Goal: Task Accomplishment & Management: Manage account settings

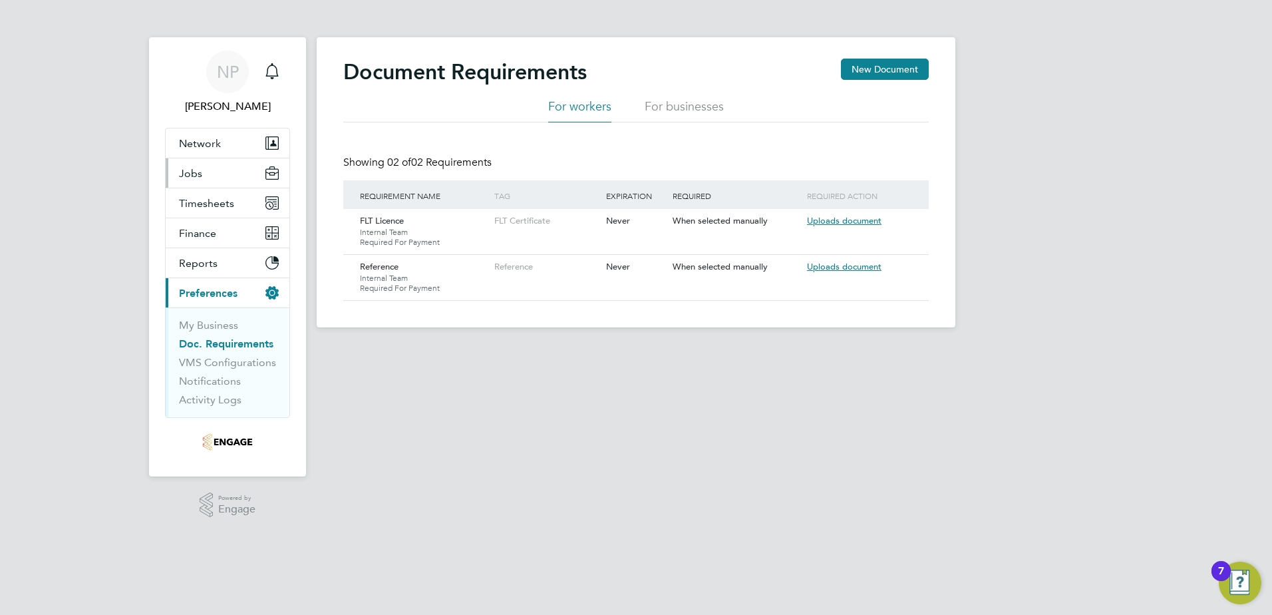
click at [198, 179] on span "Jobs" at bounding box center [190, 173] width 23 height 13
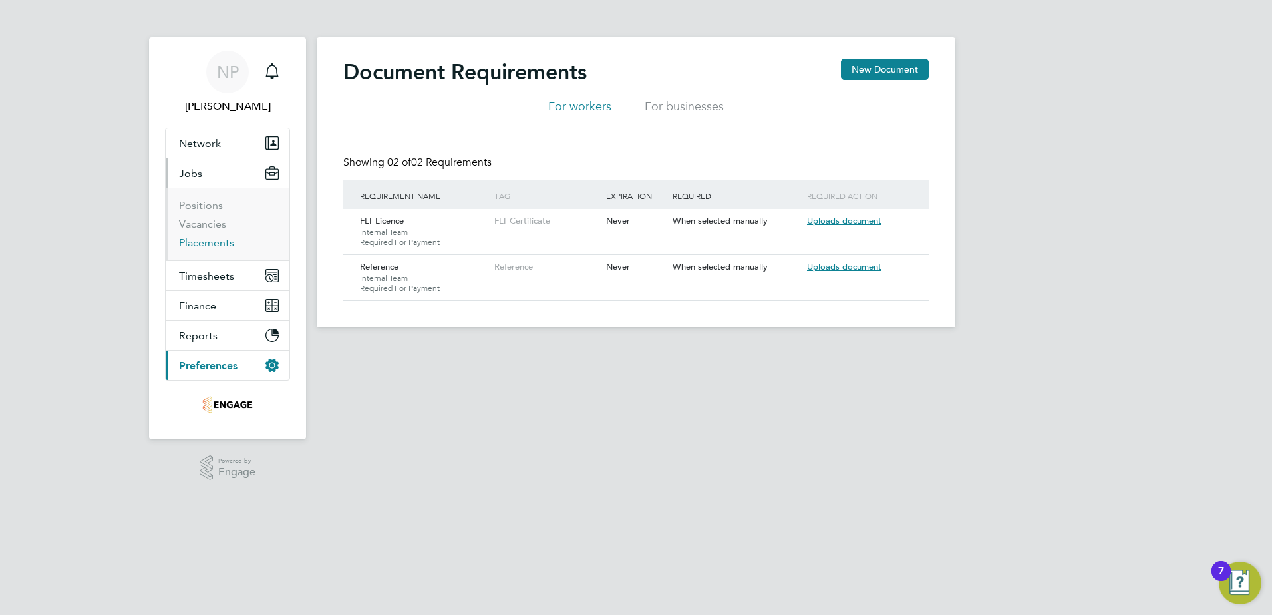
click at [202, 240] on link "Placements" at bounding box center [206, 242] width 55 height 13
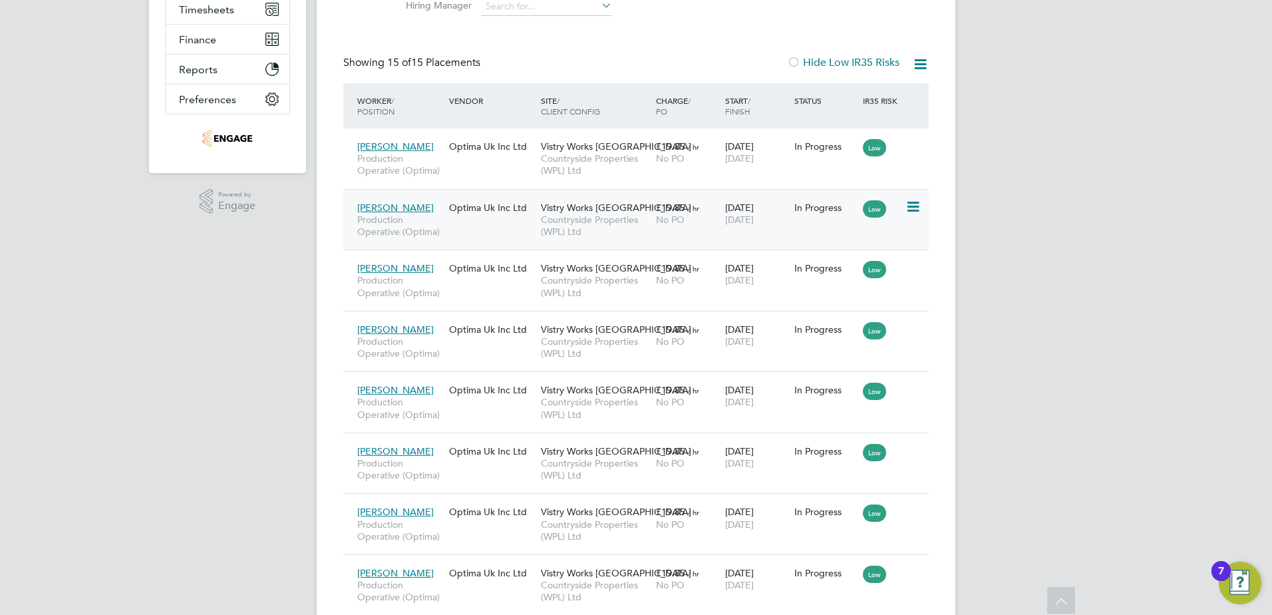
click at [907, 209] on icon at bounding box center [911, 207] width 13 height 16
click at [863, 326] on li "Abandon" at bounding box center [872, 327] width 94 height 19
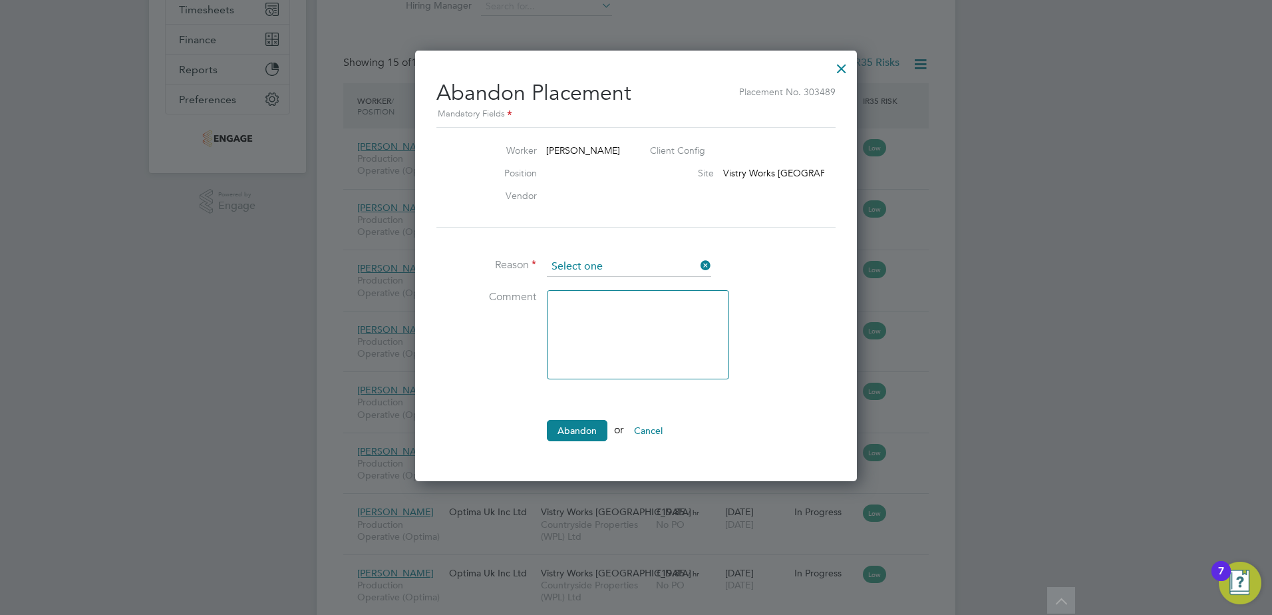
click at [624, 267] on input at bounding box center [629, 267] width 164 height 20
click at [615, 299] on li "Abandoned by hirer" at bounding box center [629, 300] width 166 height 17
type input "Abandoned by hirer"
click at [588, 335] on textarea at bounding box center [638, 334] width 182 height 89
type textarea "Left due to family reasons"
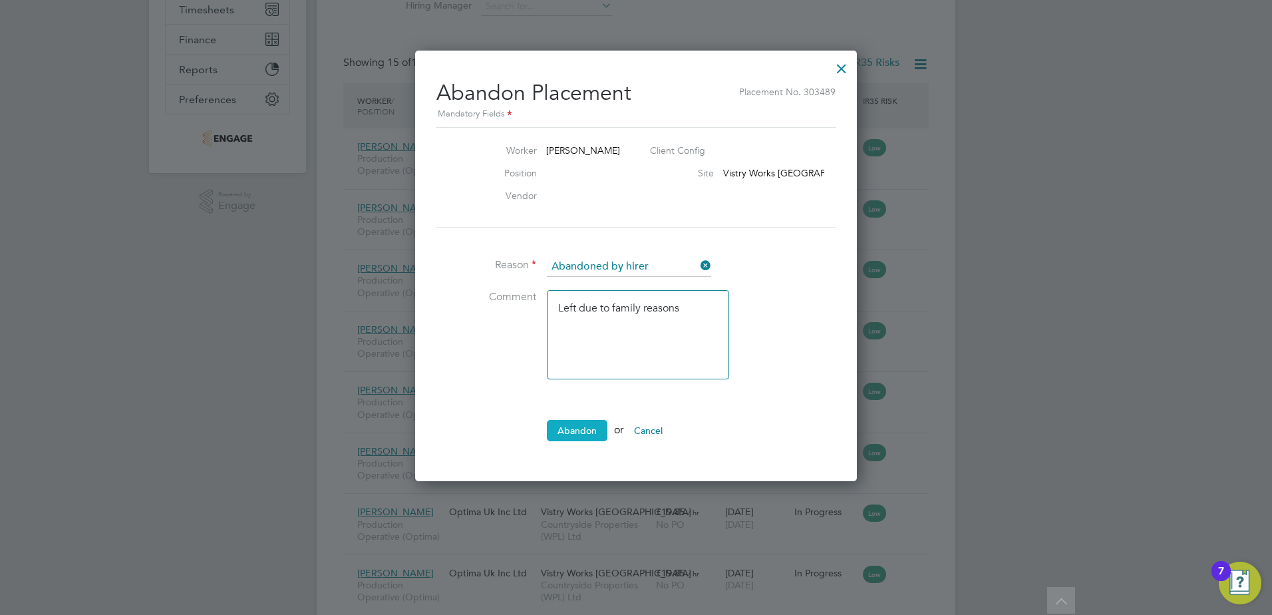
click at [581, 426] on button "Abandon" at bounding box center [577, 430] width 61 height 21
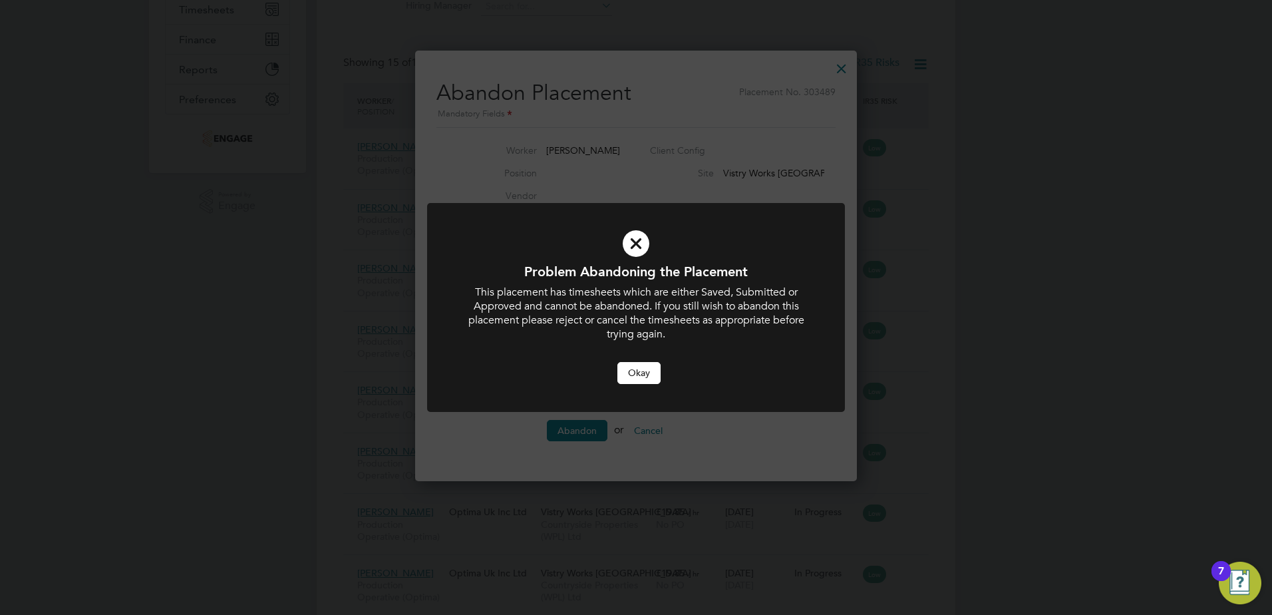
drag, startPoint x: 640, startPoint y: 379, endPoint x: 653, endPoint y: 384, distance: 14.6
click at [639, 377] on button "Okay" at bounding box center [638, 372] width 43 height 21
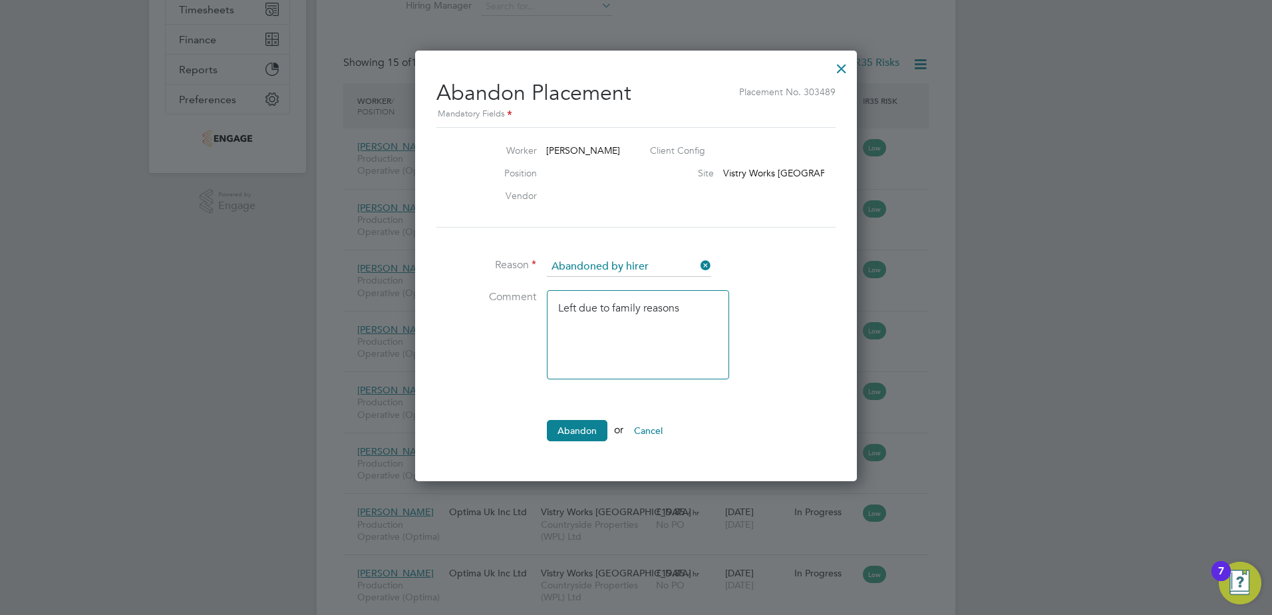
click at [659, 426] on button "Cancel" at bounding box center [648, 430] width 50 height 21
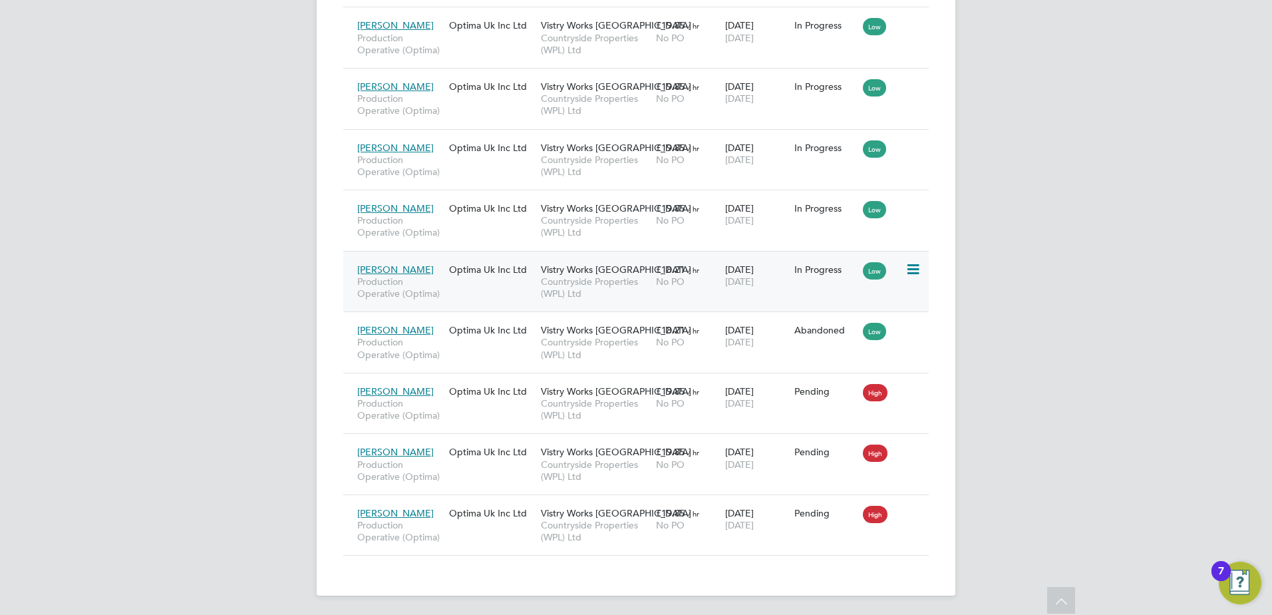
scroll to position [754, 0]
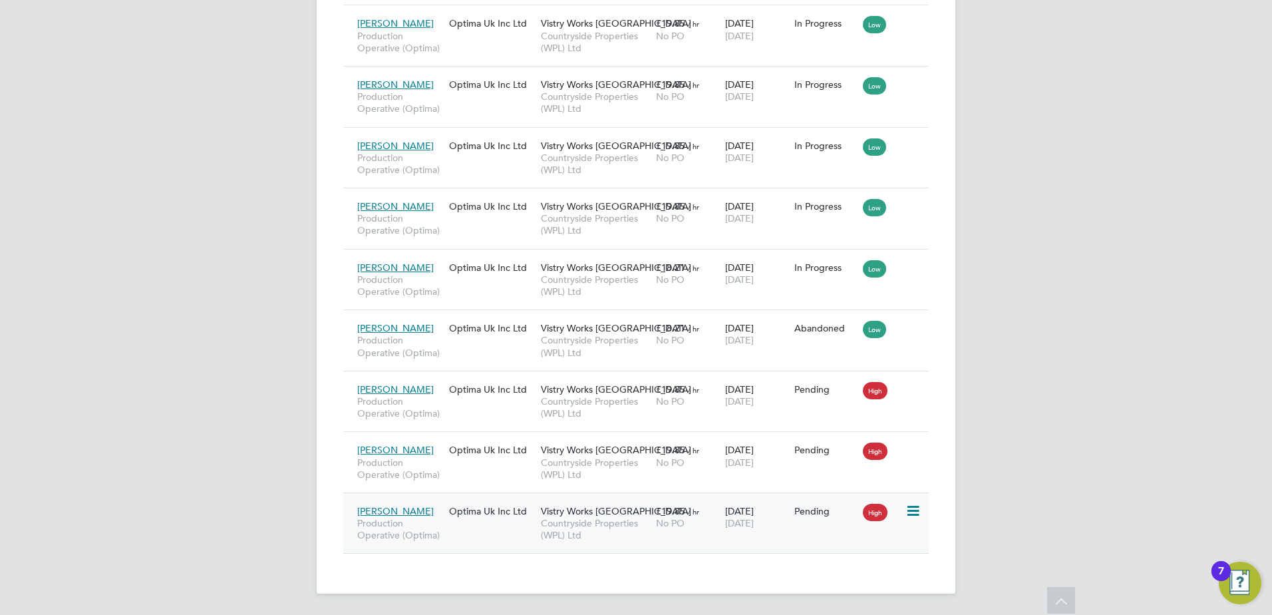
click at [912, 508] on icon at bounding box center [911, 511] width 13 height 16
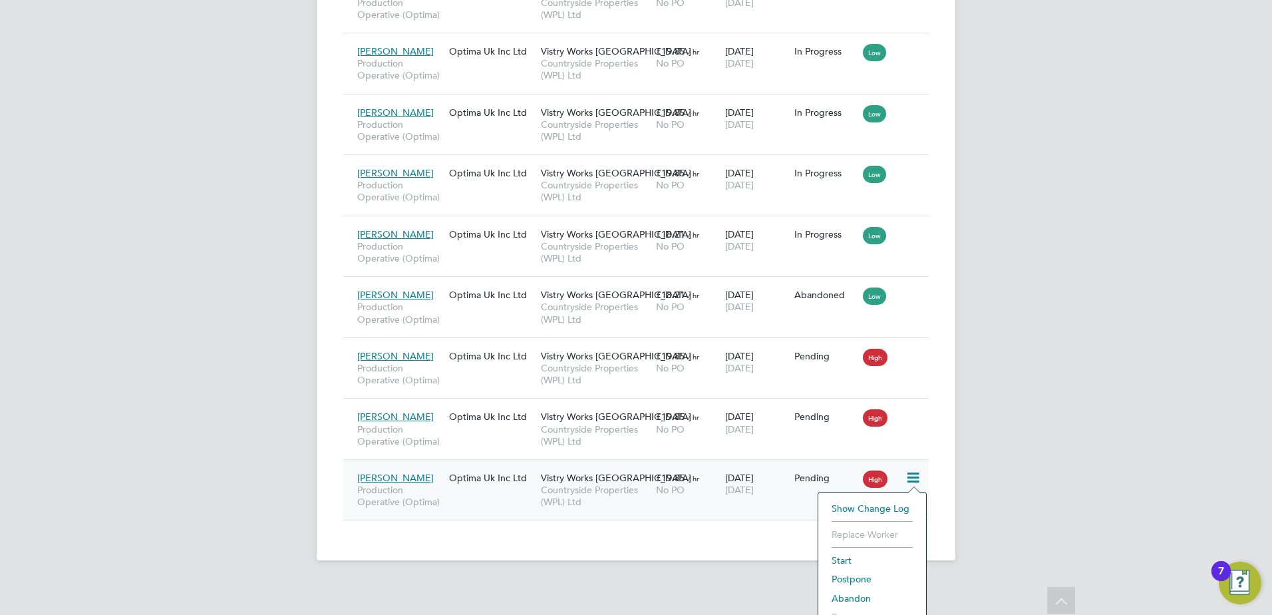
scroll to position [806, 0]
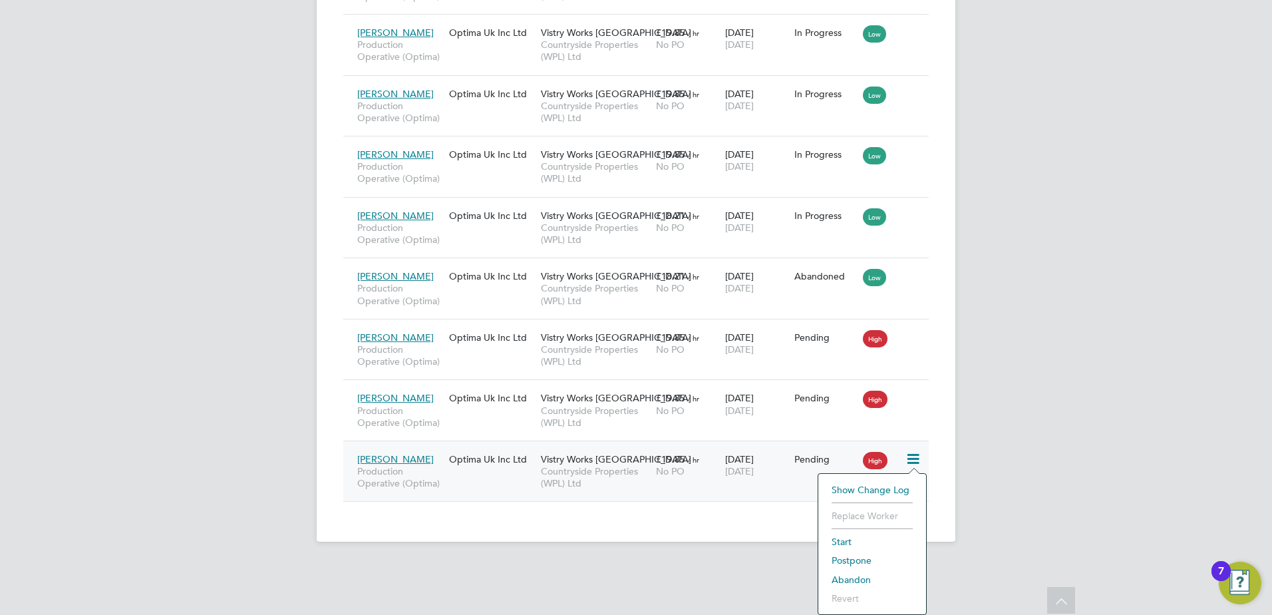
click at [845, 581] on li "Abandon" at bounding box center [872, 579] width 94 height 19
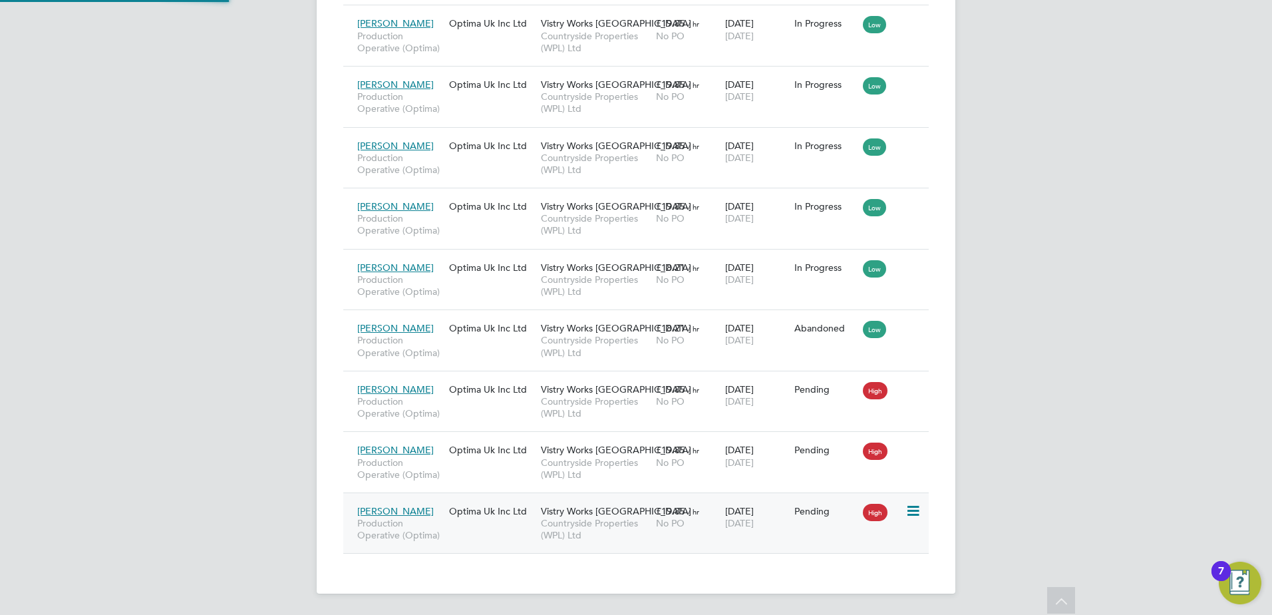
scroll to position [7, 7]
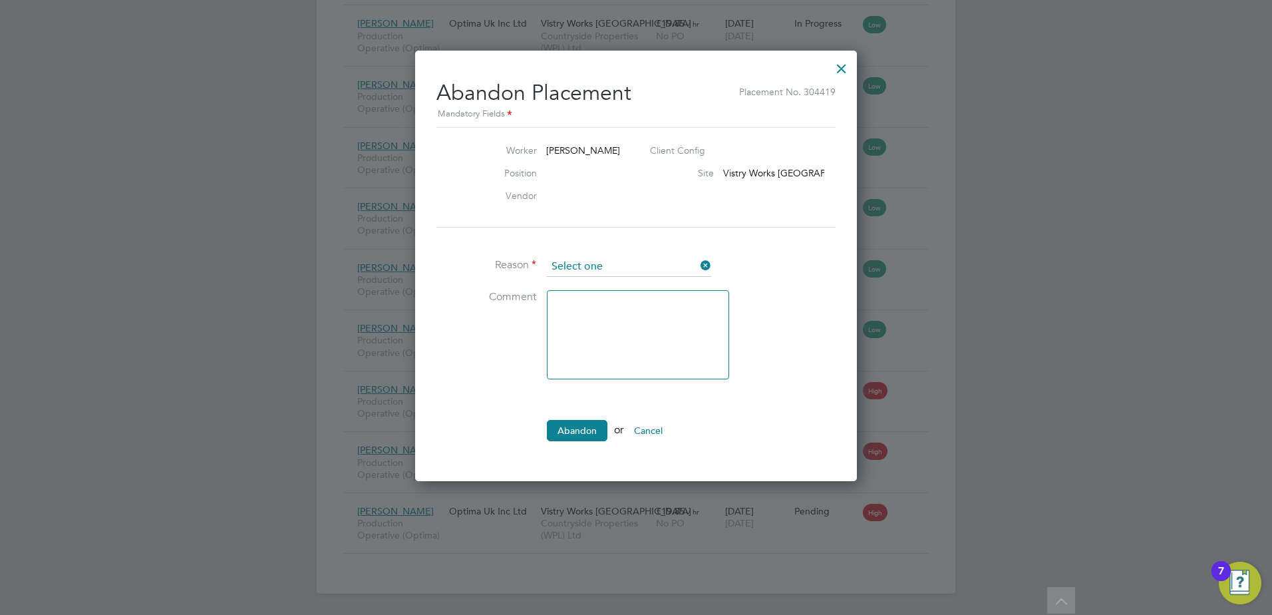
click at [638, 259] on input at bounding box center [629, 267] width 164 height 20
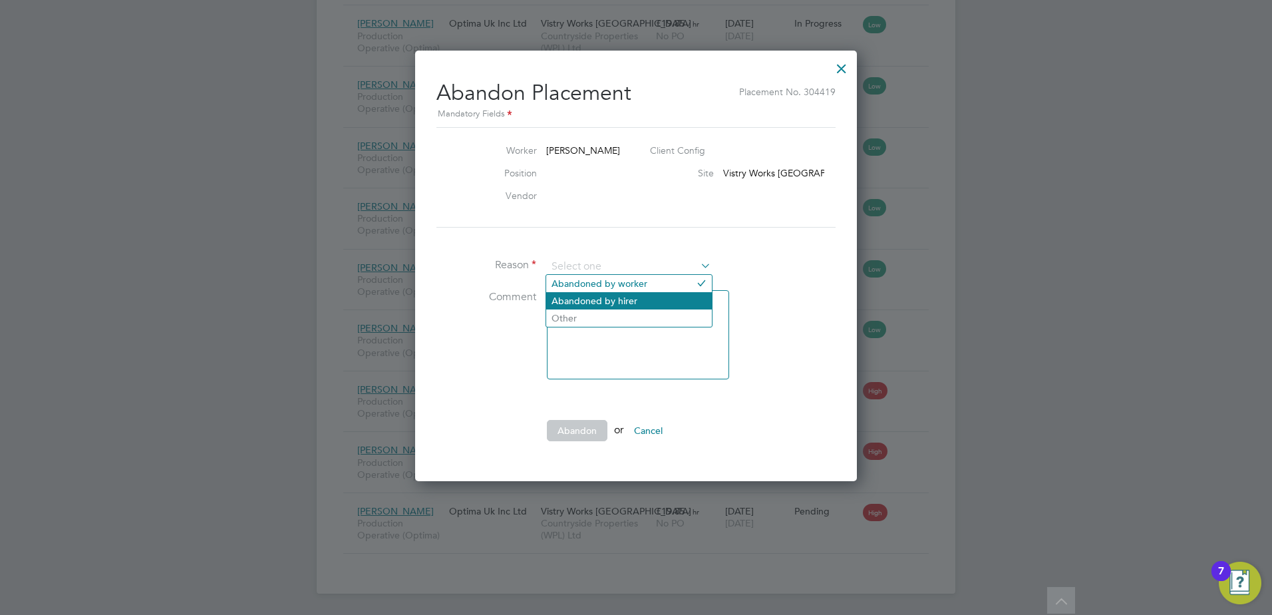
click at [603, 303] on li "Abandoned by hirer" at bounding box center [629, 300] width 166 height 17
type input "Abandoned by hirer"
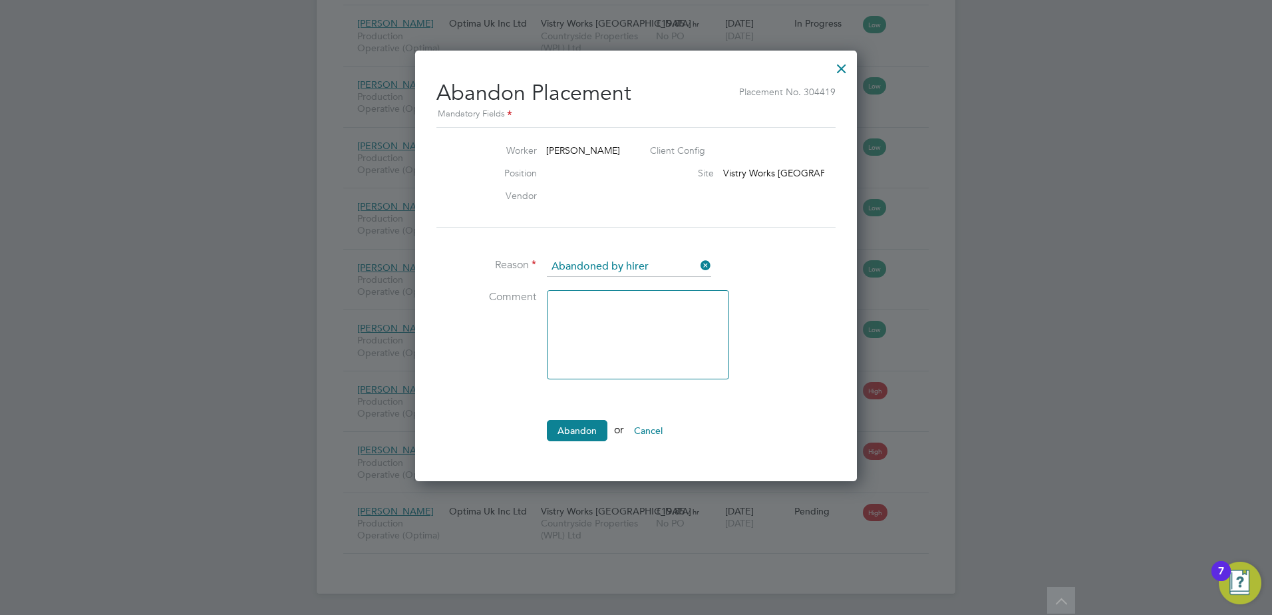
drag, startPoint x: 611, startPoint y: 341, endPoint x: 596, endPoint y: 354, distance: 19.8
click at [611, 343] on textarea at bounding box center [638, 334] width 182 height 89
type textarea "non starter"
click at [573, 424] on button "Abandon" at bounding box center [577, 430] width 61 height 21
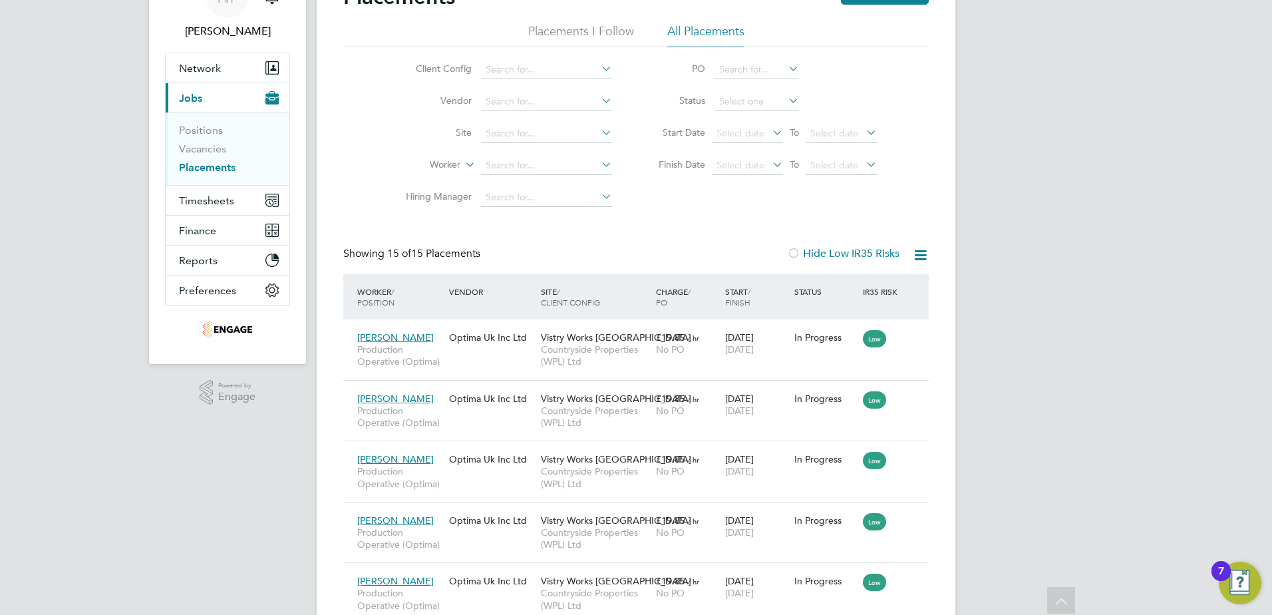
scroll to position [23, 0]
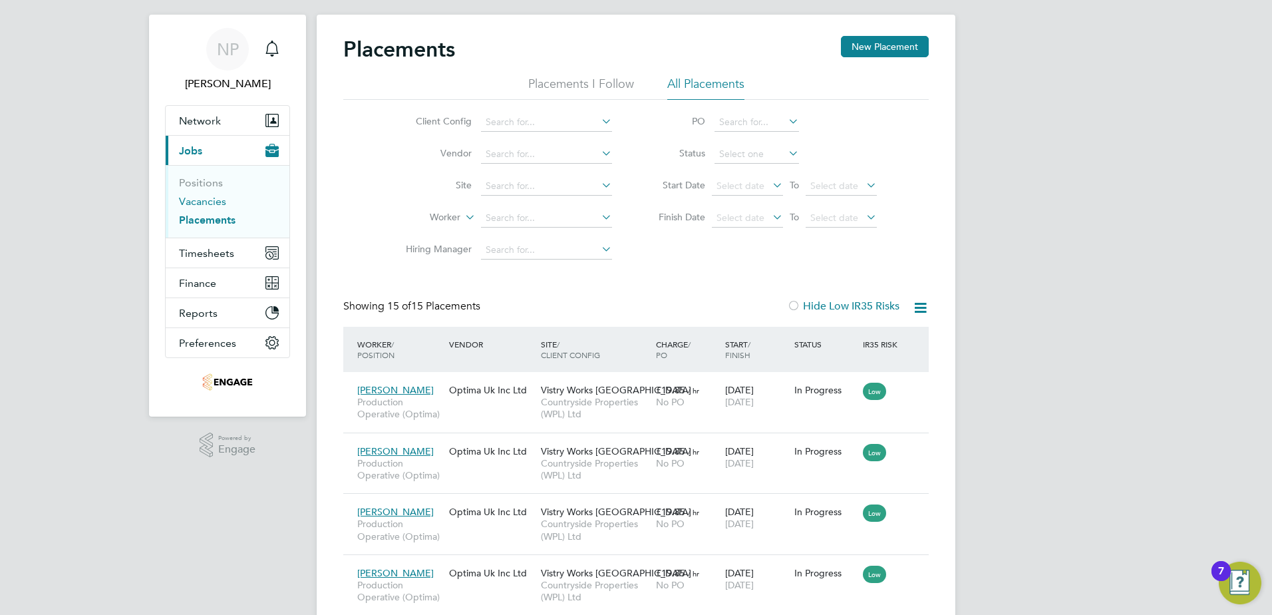
click at [192, 204] on link "Vacancies" at bounding box center [202, 201] width 47 height 13
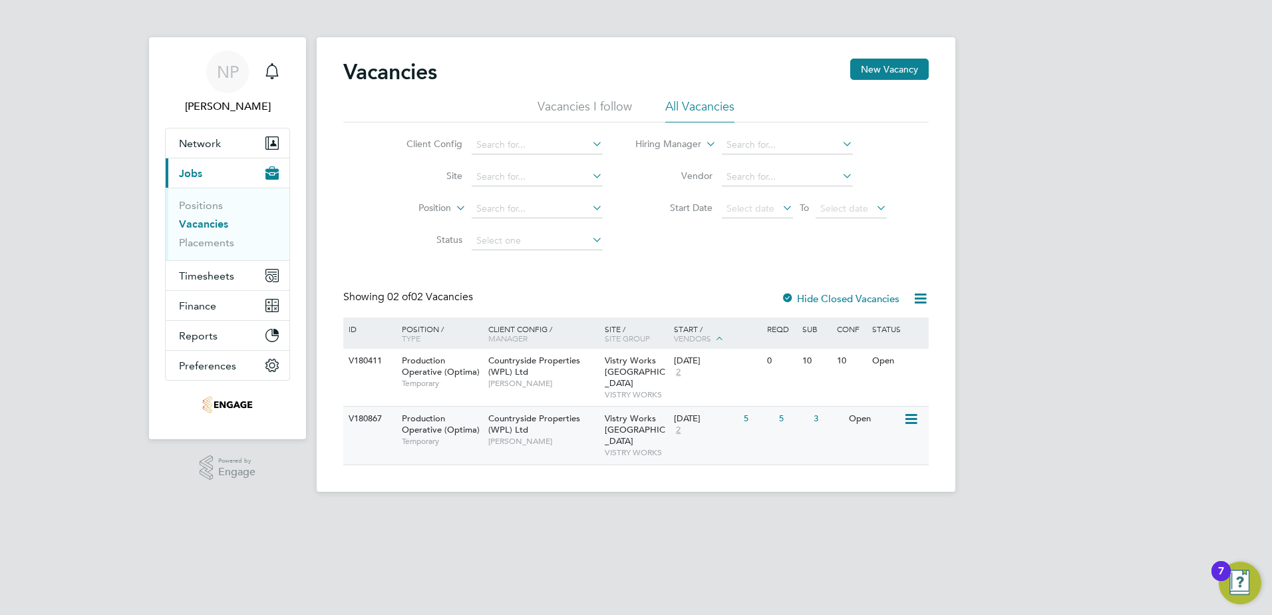
click at [742, 428] on div "V180867 Production Operative (Optima) Temporary Countryside Properties (WPL) Lt…" at bounding box center [635, 435] width 585 height 58
click at [199, 174] on span "Jobs" at bounding box center [190, 173] width 23 height 13
click at [589, 206] on icon at bounding box center [589, 207] width 0 height 19
click at [561, 144] on input at bounding box center [537, 145] width 131 height 19
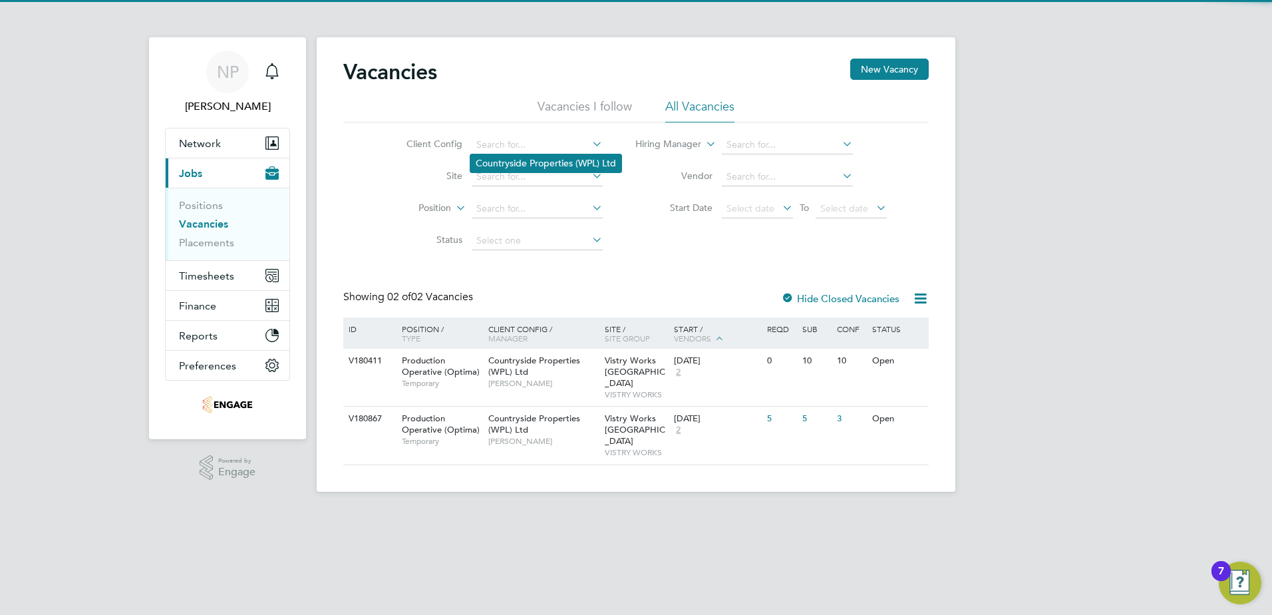
click at [508, 164] on li "Countryside Properties (WPL) Ltd" at bounding box center [545, 163] width 151 height 18
type input "Countryside Properties (WPL) Ltd"
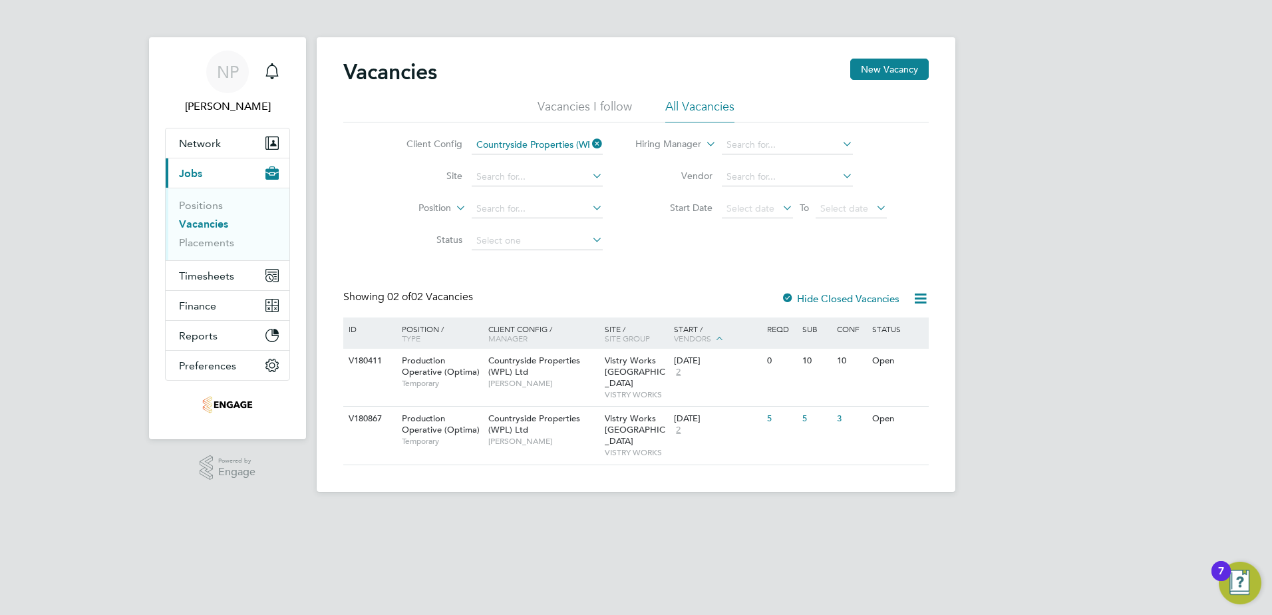
click at [589, 212] on icon at bounding box center [589, 207] width 0 height 19
click at [589, 210] on icon at bounding box center [589, 207] width 0 height 19
click at [589, 139] on icon at bounding box center [589, 143] width 0 height 19
click at [580, 146] on input at bounding box center [537, 145] width 131 height 19
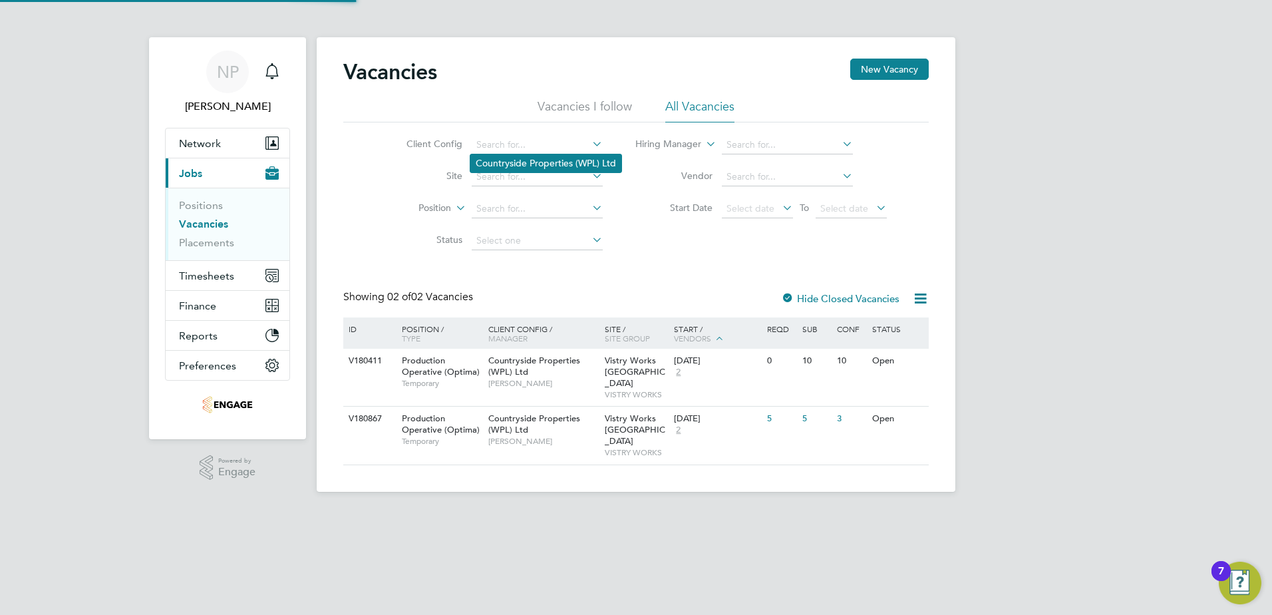
click at [536, 158] on li "Countryside Properties (WPL) Ltd" at bounding box center [545, 163] width 151 height 18
type input "Countryside Properties (WPL) Ltd"
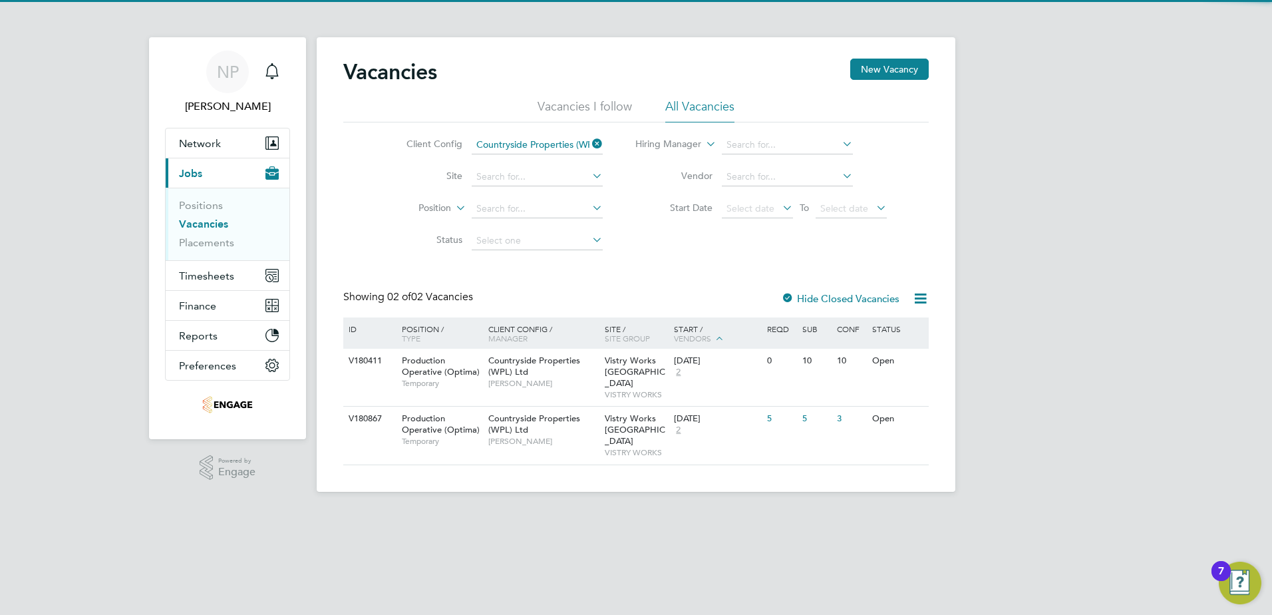
click at [589, 209] on icon at bounding box center [589, 207] width 0 height 19
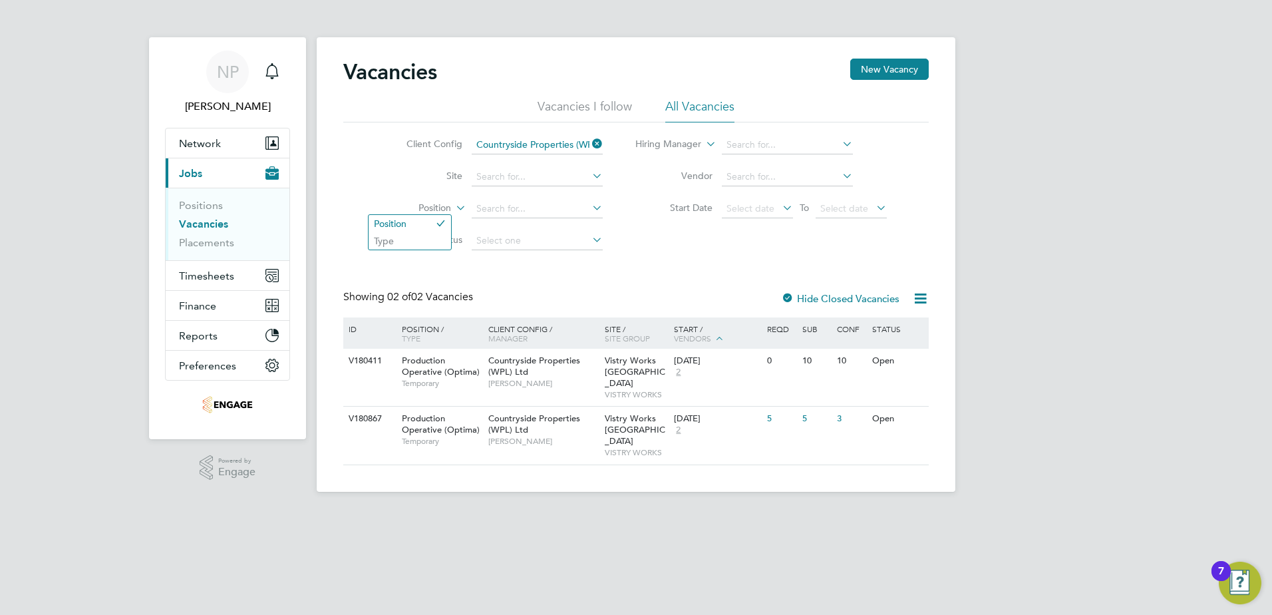
click at [453, 209] on icon at bounding box center [453, 204] width 0 height 12
click at [501, 209] on input at bounding box center [537, 209] width 131 height 19
click at [589, 210] on icon at bounding box center [589, 207] width 0 height 19
click at [194, 176] on span "Jobs" at bounding box center [190, 173] width 23 height 13
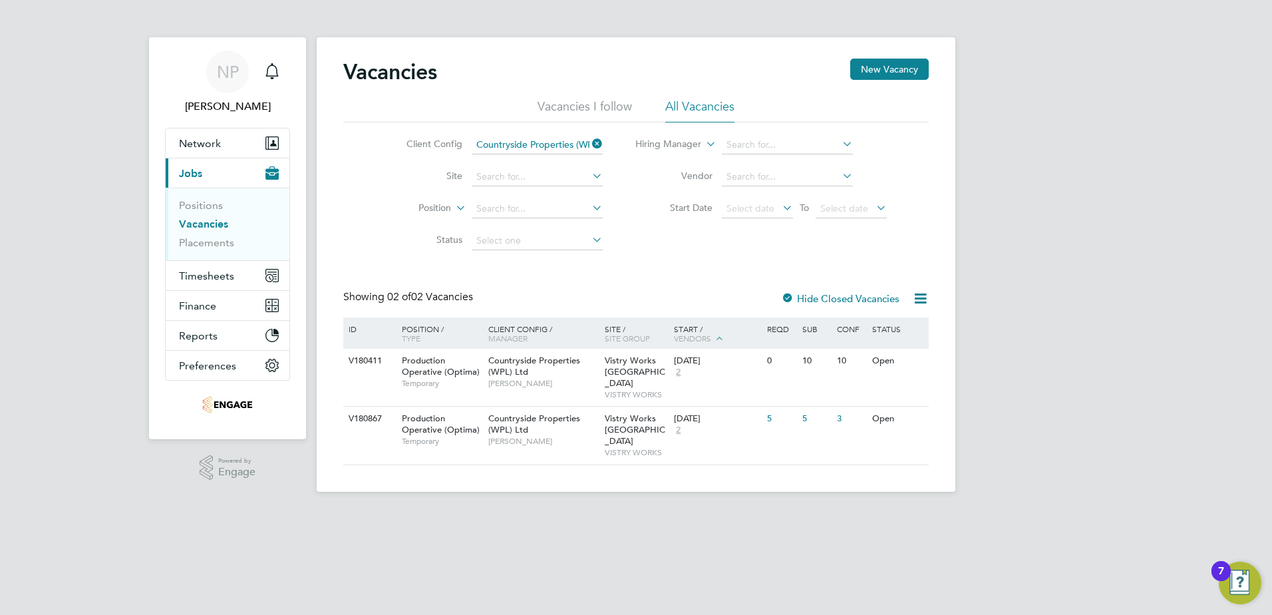
click at [589, 211] on icon at bounding box center [589, 207] width 0 height 19
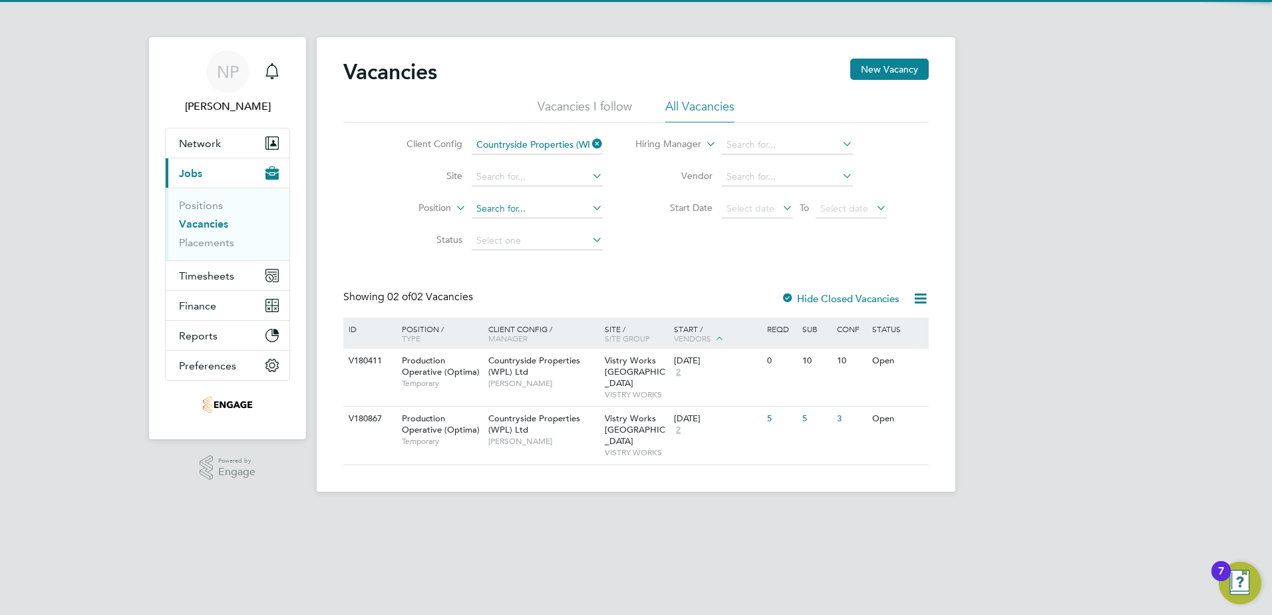
click at [543, 211] on input at bounding box center [537, 209] width 131 height 19
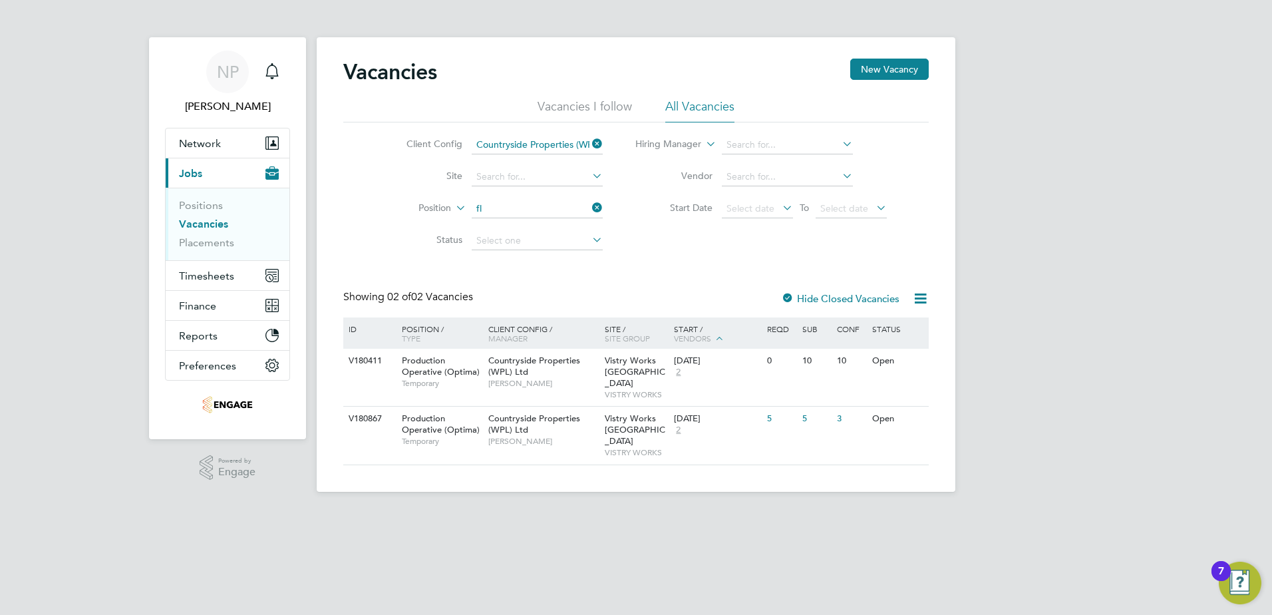
type input "flt"
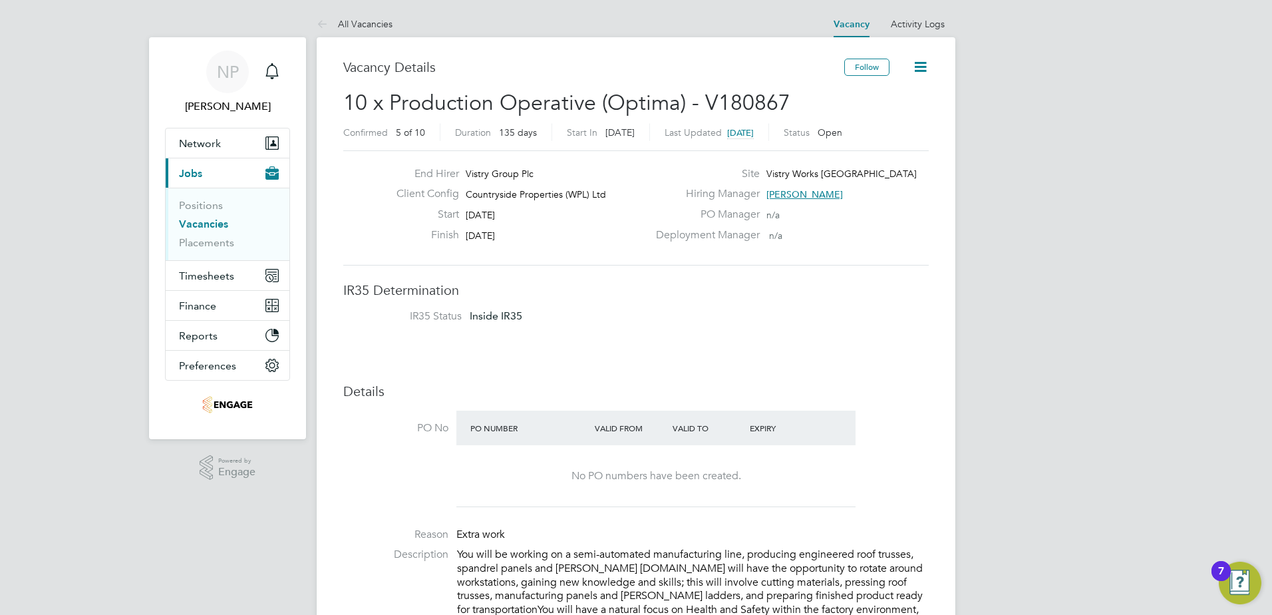
click at [189, 175] on span "Jobs" at bounding box center [190, 173] width 23 height 13
click at [197, 244] on link "Placements" at bounding box center [206, 242] width 55 height 13
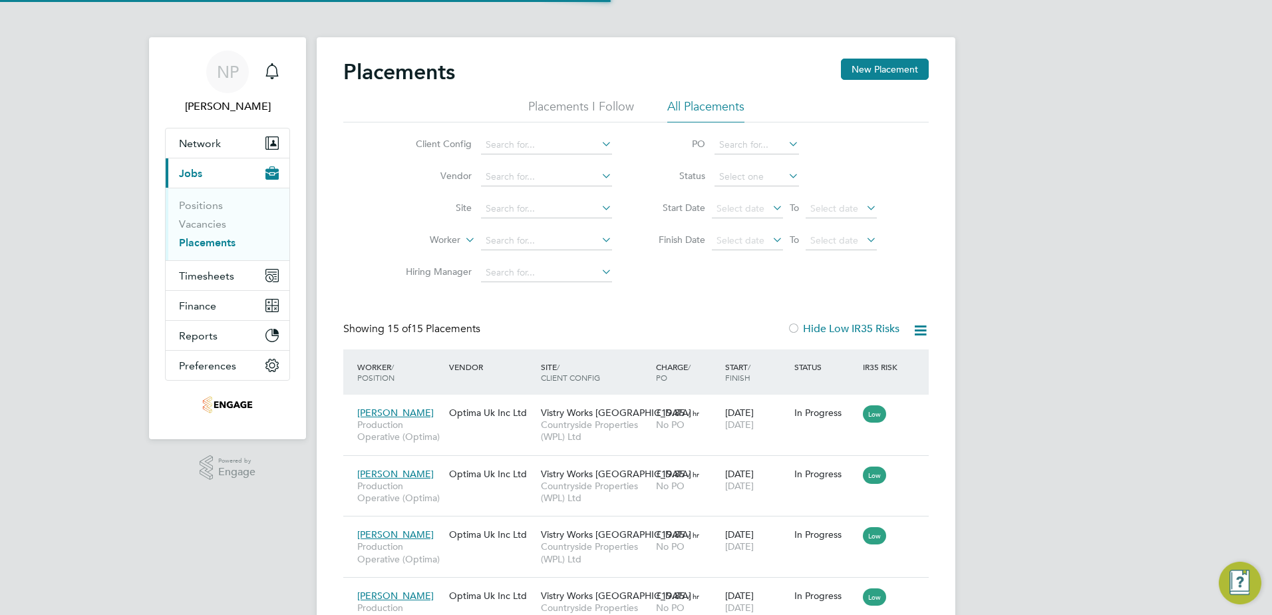
scroll to position [50, 92]
click at [188, 173] on span "Jobs" at bounding box center [190, 173] width 23 height 13
click at [215, 206] on link "Positions" at bounding box center [201, 205] width 44 height 13
